Goal: Task Accomplishment & Management: Complete application form

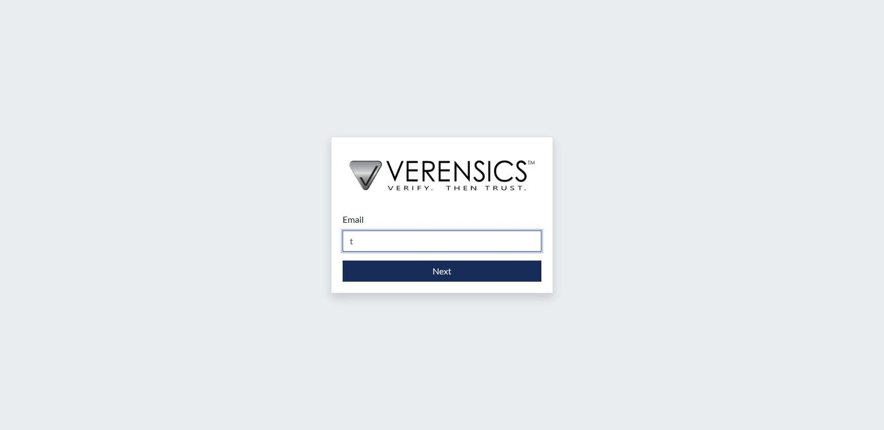
type input "[EMAIL_ADDRESS][DOMAIN_NAME]"
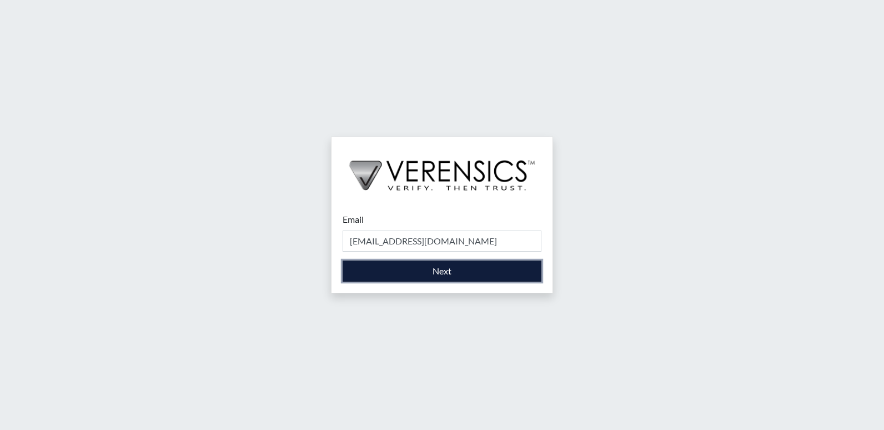
click at [450, 270] on button "Next" at bounding box center [442, 270] width 199 height 21
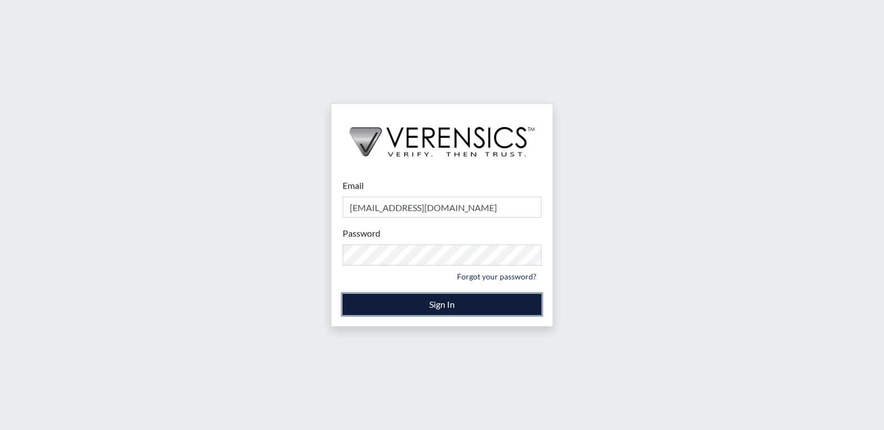
click at [431, 300] on button "Sign In" at bounding box center [442, 304] width 199 height 21
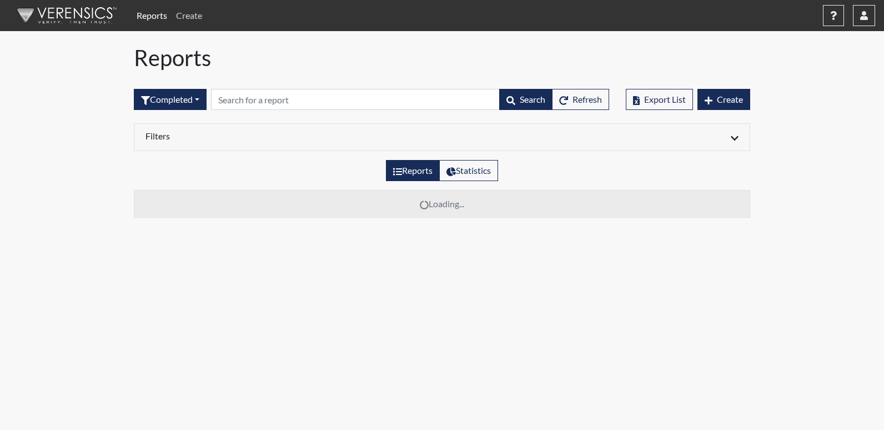
click at [184, 14] on link "Create" at bounding box center [189, 15] width 35 height 22
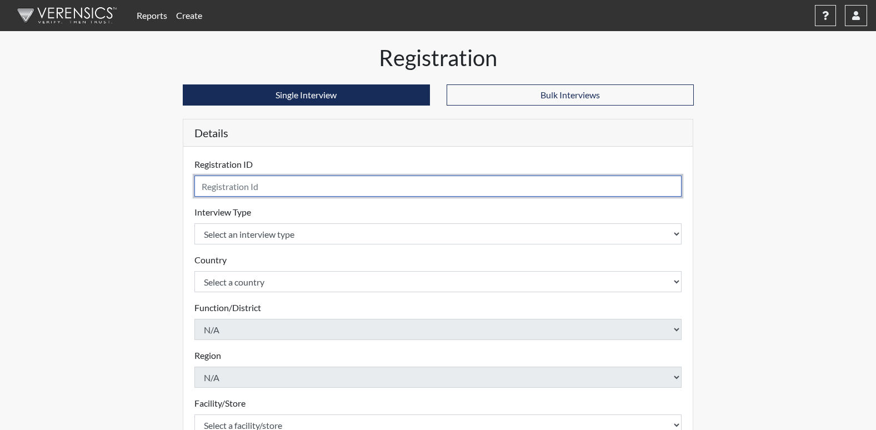
click at [231, 192] on input "text" at bounding box center [437, 185] width 487 height 21
type input "mlj2414"
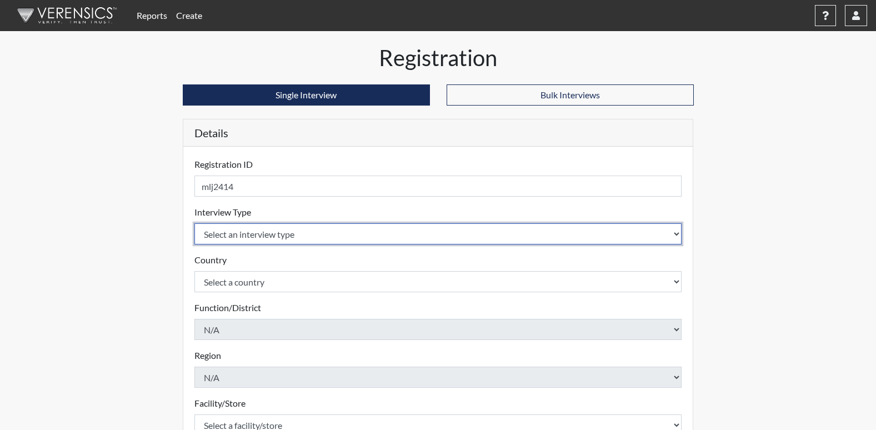
click at [257, 231] on select "Select an interview type Corrections Pre-Employment" at bounding box center [437, 233] width 487 height 21
select select "ff733e93-e1bf-11ea-9c9f-0eff0cf7eb8f"
click at [194, 223] on select "Select an interview type Corrections Pre-Employment" at bounding box center [437, 233] width 487 height 21
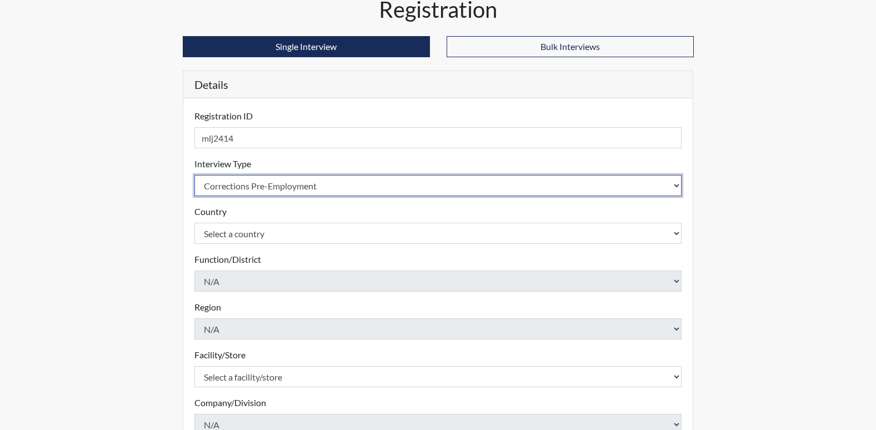
scroll to position [111, 0]
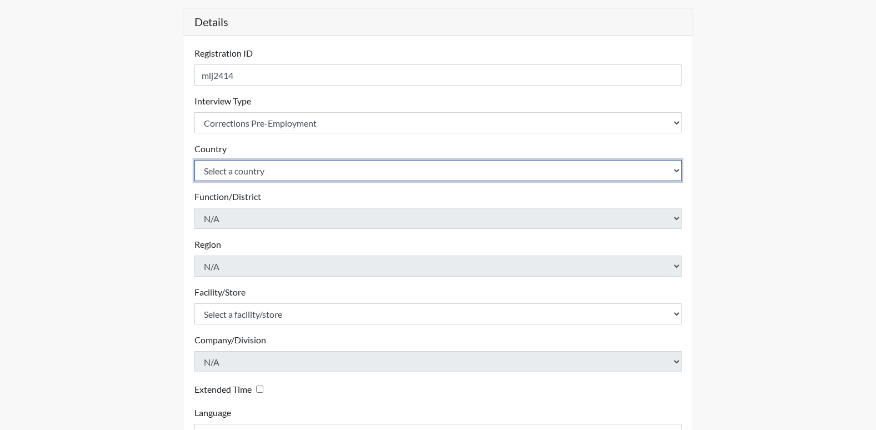
click at [252, 168] on select "Select a country [GEOGRAPHIC_DATA] [GEOGRAPHIC_DATA]" at bounding box center [437, 170] width 487 height 21
select select "united-states-of-[GEOGRAPHIC_DATA]"
click at [194, 160] on select "Select a country [GEOGRAPHIC_DATA] [GEOGRAPHIC_DATA]" at bounding box center [437, 170] width 487 height 21
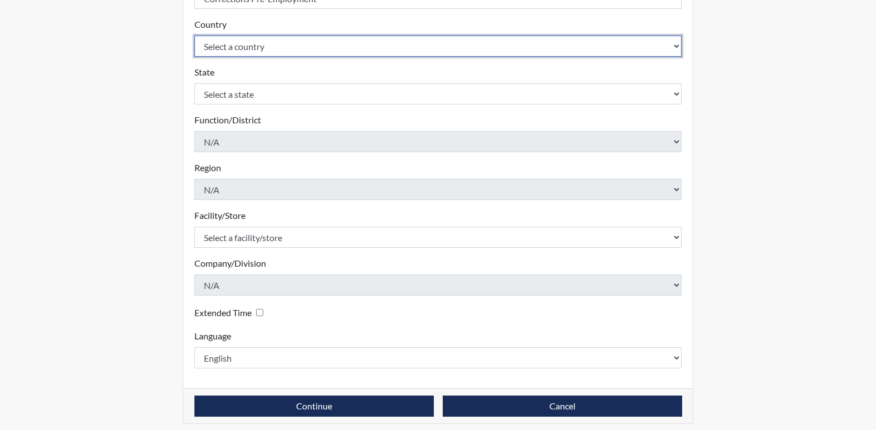
scroll to position [243, 0]
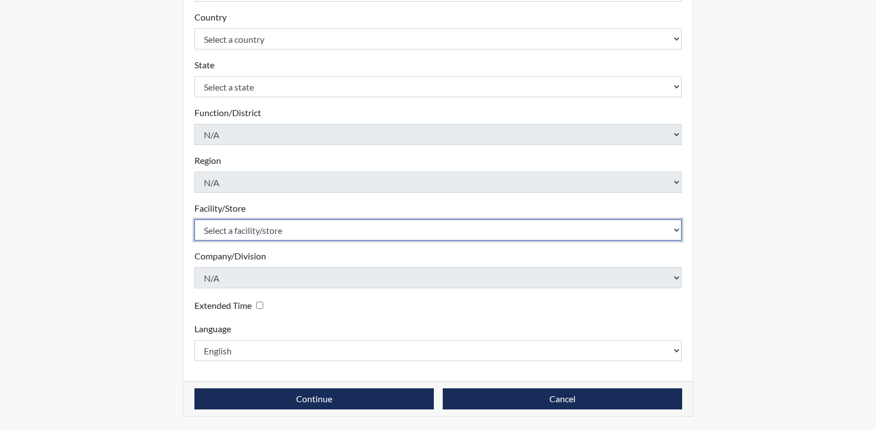
click at [273, 225] on select "Select a facility/store Central SP" at bounding box center [437, 229] width 487 height 21
select select "a04b0f19-1a10-4b74-b96d-c178def87229"
click at [194, 219] on select "Select a facility/store Central SP" at bounding box center [437, 229] width 487 height 21
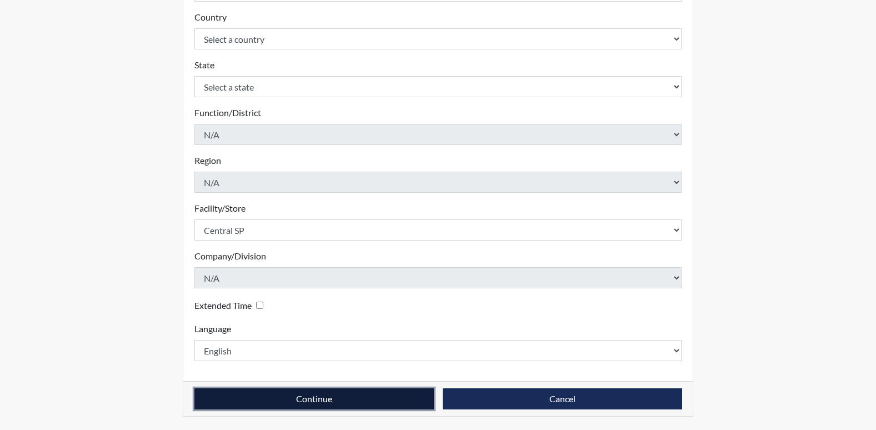
click at [325, 398] on button "Continue" at bounding box center [313, 398] width 239 height 21
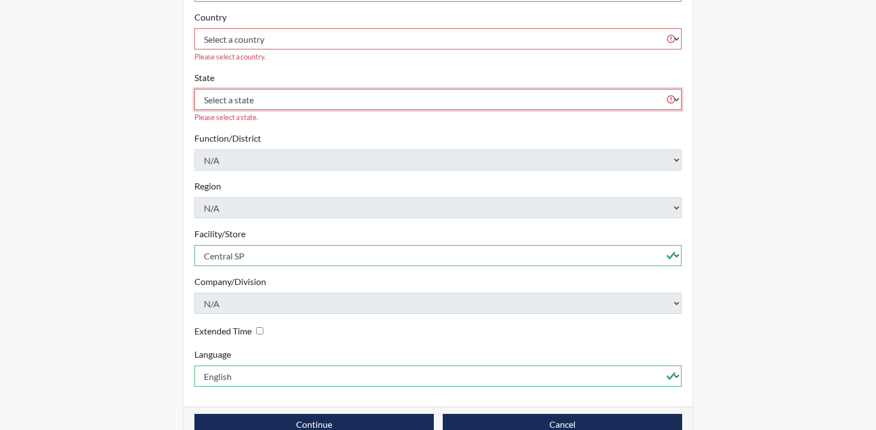
click at [329, 89] on select "Select a state [US_STATE] [US_STATE] [US_STATE] [US_STATE] [US_STATE] [US_STATE…" at bounding box center [437, 99] width 487 height 21
select select "GA"
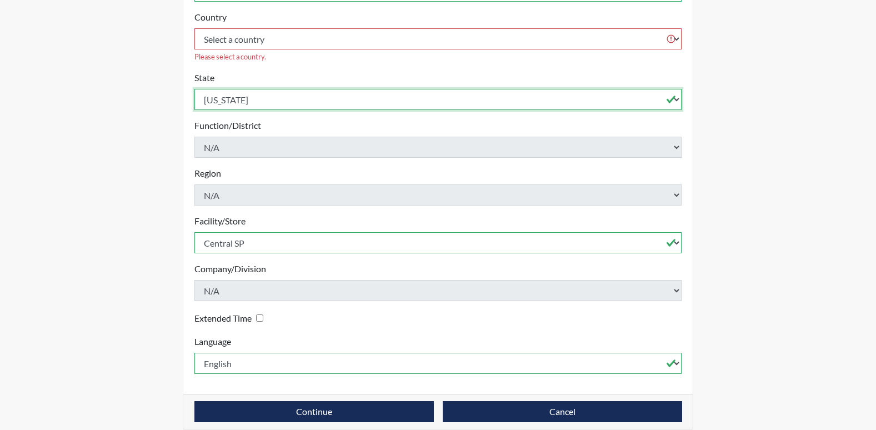
click at [194, 89] on select "Select a state [US_STATE] [US_STATE] [US_STATE] [US_STATE] [US_STATE] [US_STATE…" at bounding box center [437, 99] width 487 height 21
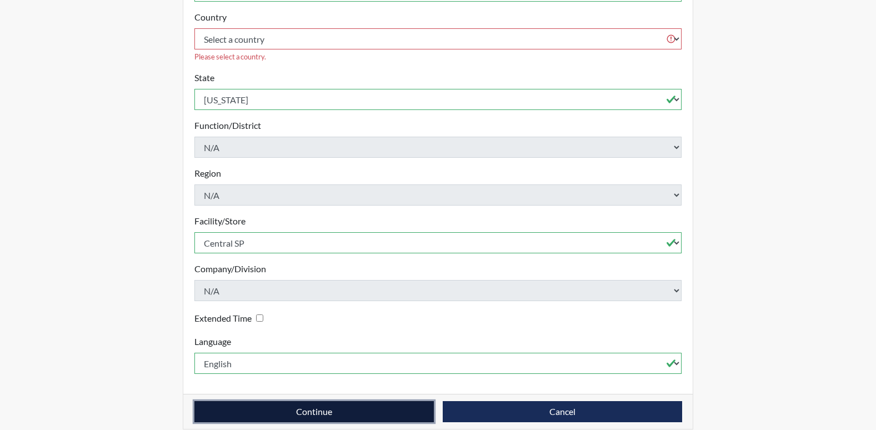
click at [296, 401] on button "Continue" at bounding box center [313, 411] width 239 height 21
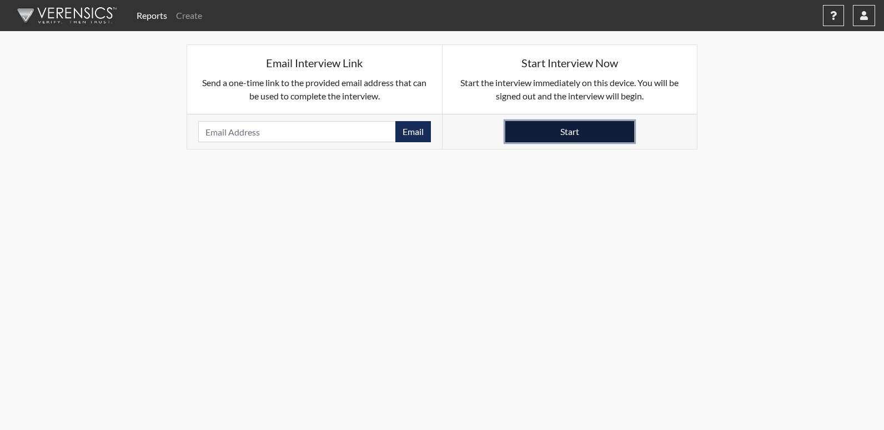
click at [571, 127] on button "Start" at bounding box center [569, 131] width 129 height 21
